Goal: Check status: Check status

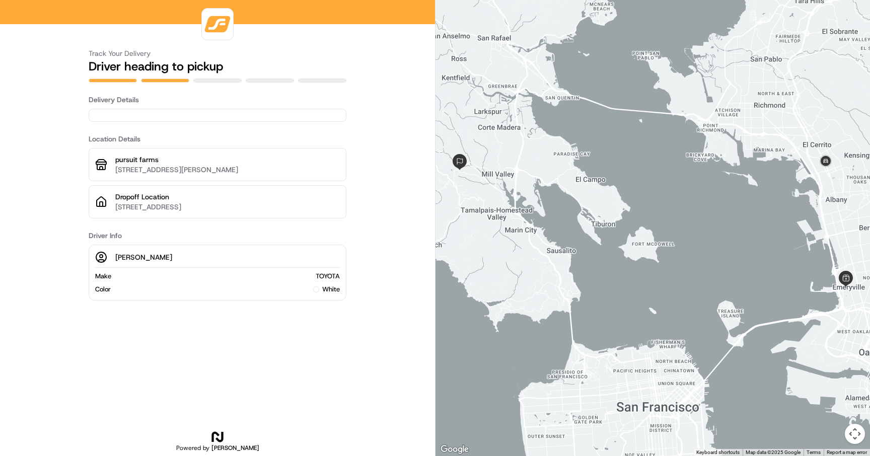
click at [214, 81] on div at bounding box center [217, 81] width 48 height 4
click at [258, 80] on div at bounding box center [270, 81] width 48 height 4
click at [308, 80] on div at bounding box center [322, 81] width 48 height 4
click at [225, 113] on div at bounding box center [218, 115] width 258 height 13
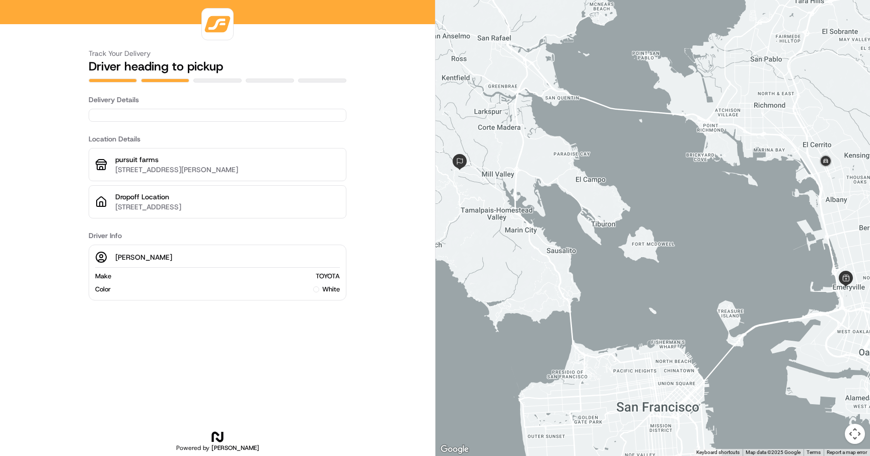
click at [222, 118] on div at bounding box center [218, 115] width 258 height 13
